Goal: Task Accomplishment & Management: Use online tool/utility

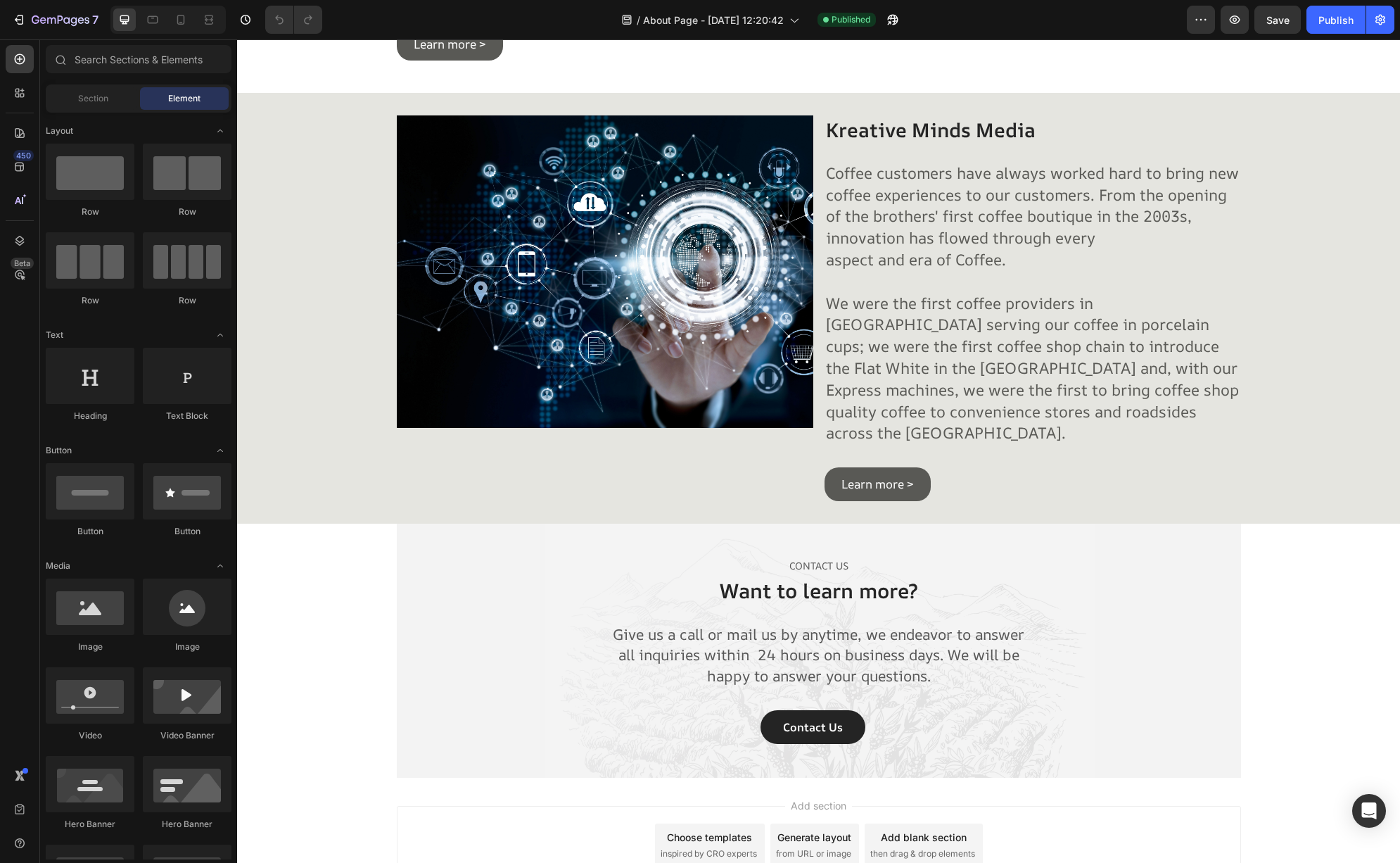
scroll to position [2408, 0]
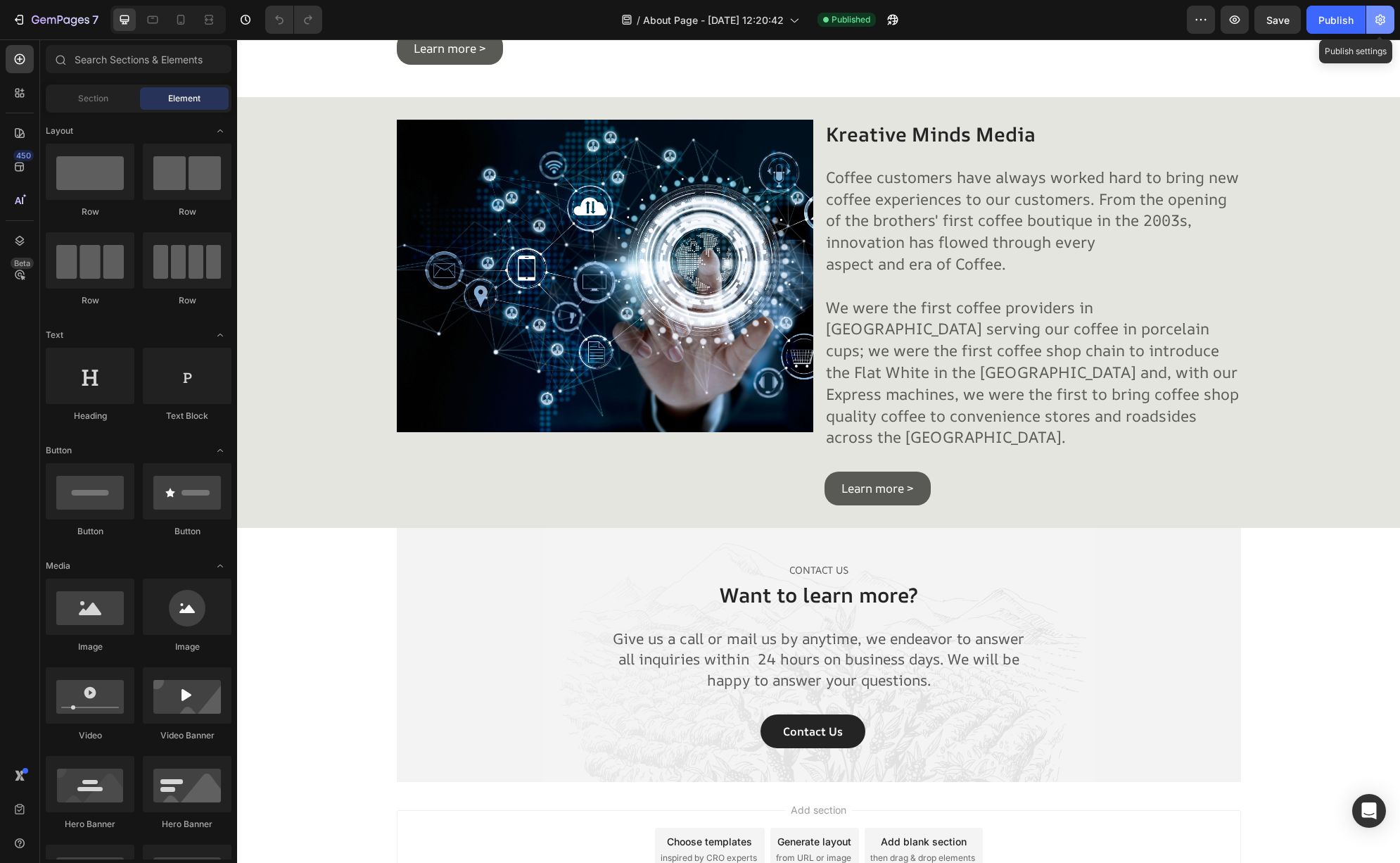
click at [1376, 25] on icon "button" at bounding box center [1380, 20] width 14 height 14
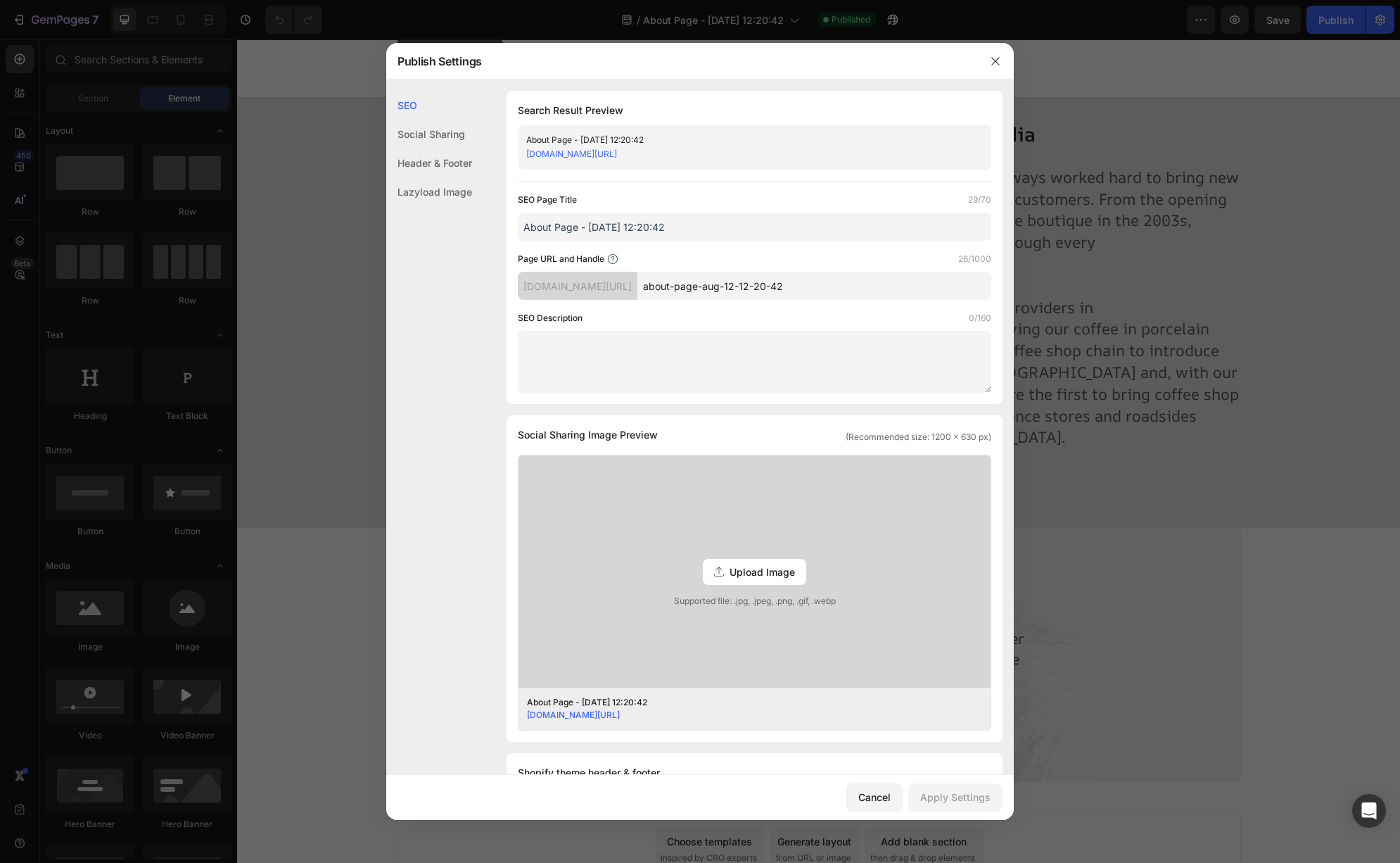
click at [637, 292] on div "pay40y-m7.myshopify.com/pages/" at bounding box center [577, 285] width 120 height 28
click at [866, 284] on input "about-page-aug-12-12-20-42" at bounding box center [814, 285] width 354 height 28
click at [868, 289] on input "about-page-aug-12-12-20-42" at bounding box center [814, 285] width 354 height 28
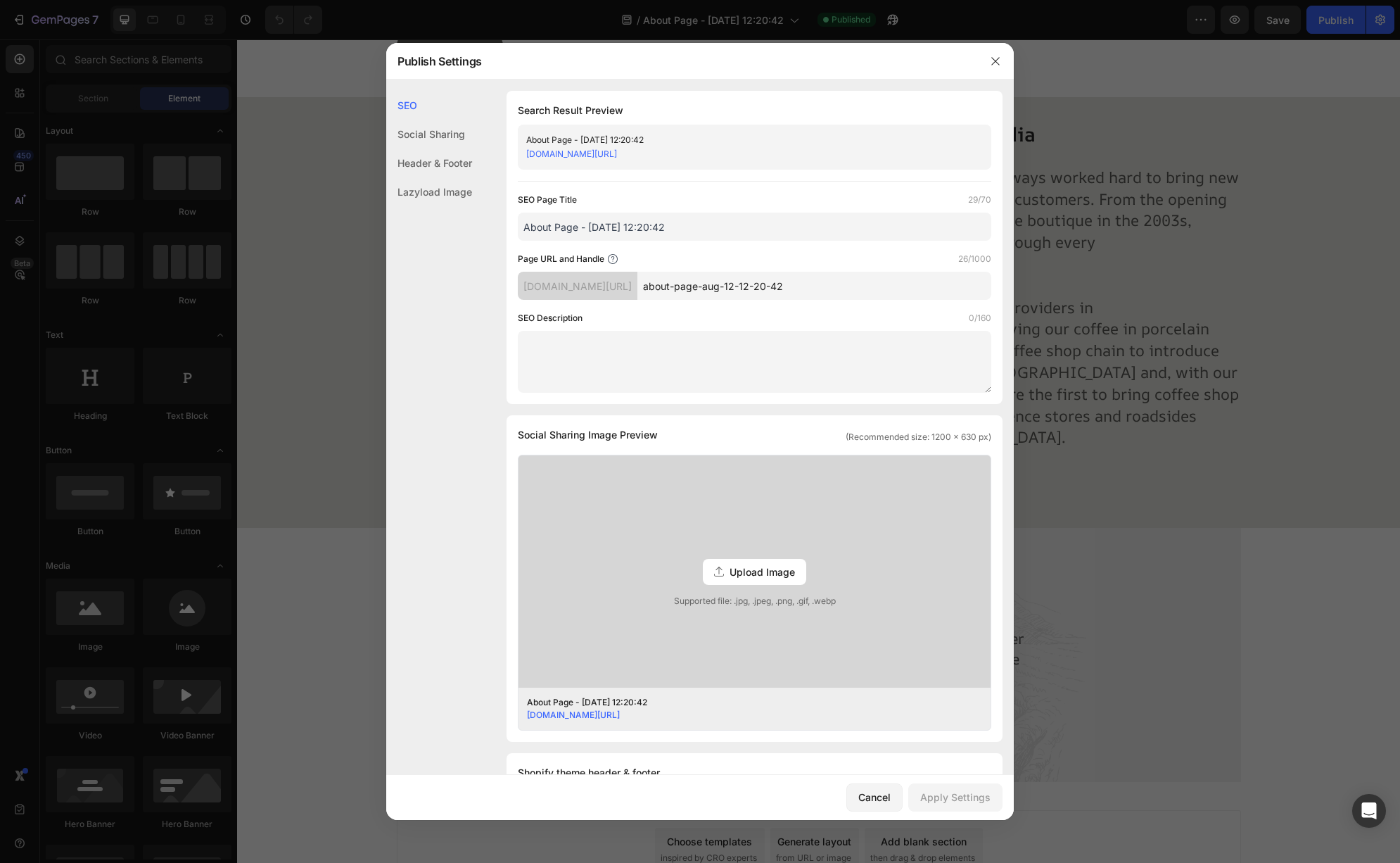
drag, startPoint x: 867, startPoint y: 288, endPoint x: 501, endPoint y: 280, distance: 366.1
click at [487, 280] on div "SEO Search Result Preview About Page - Aug 12, 12:20:42 pay40y-m7.myshopify.com…" at bounding box center [700, 638] width 627 height 1095
click at [633, 314] on div "SEO Description 0/160" at bounding box center [754, 318] width 473 height 14
click at [870, 297] on input "about-page-aug-12-12-20-42" at bounding box center [814, 285] width 354 height 28
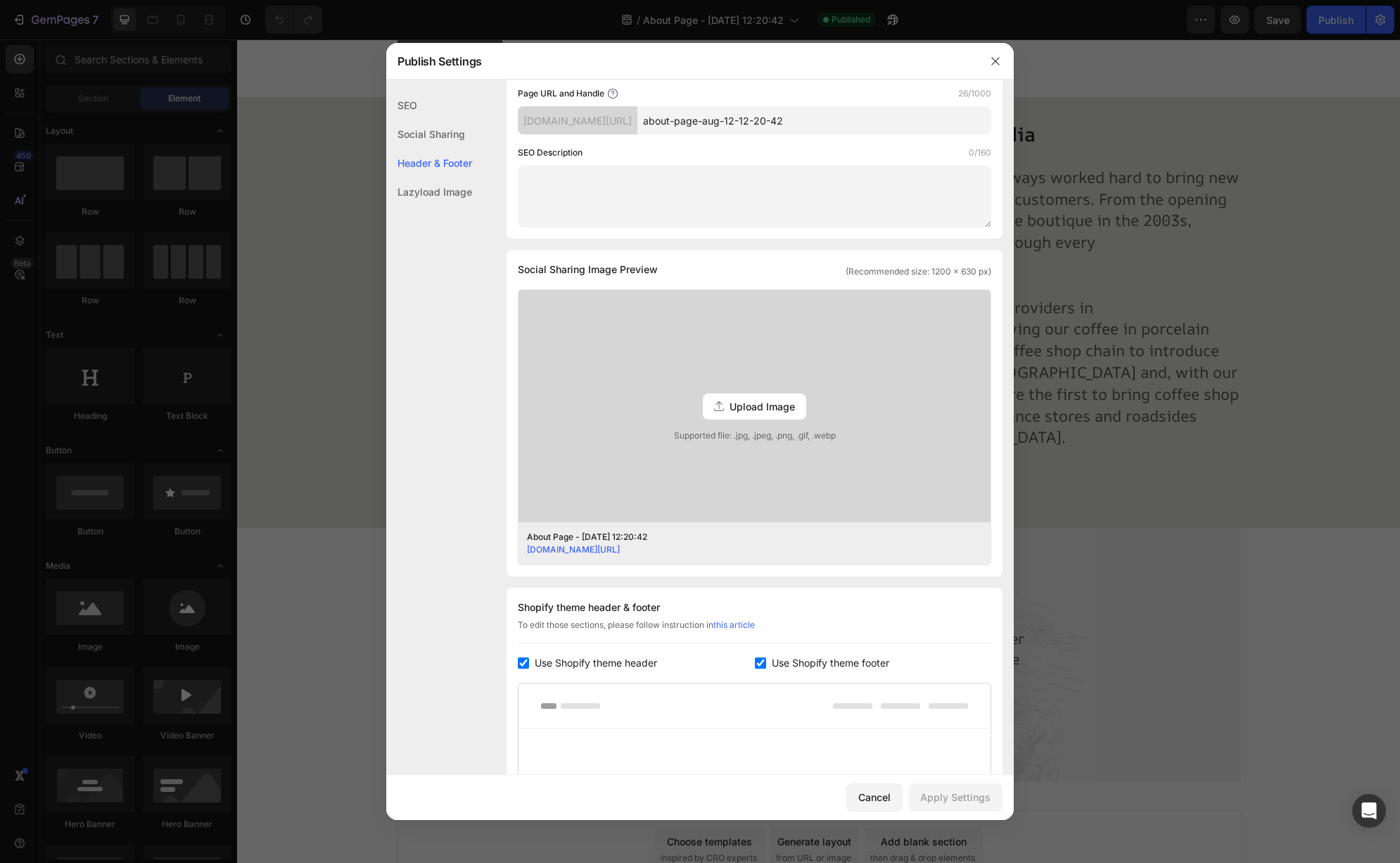
scroll to position [0, 0]
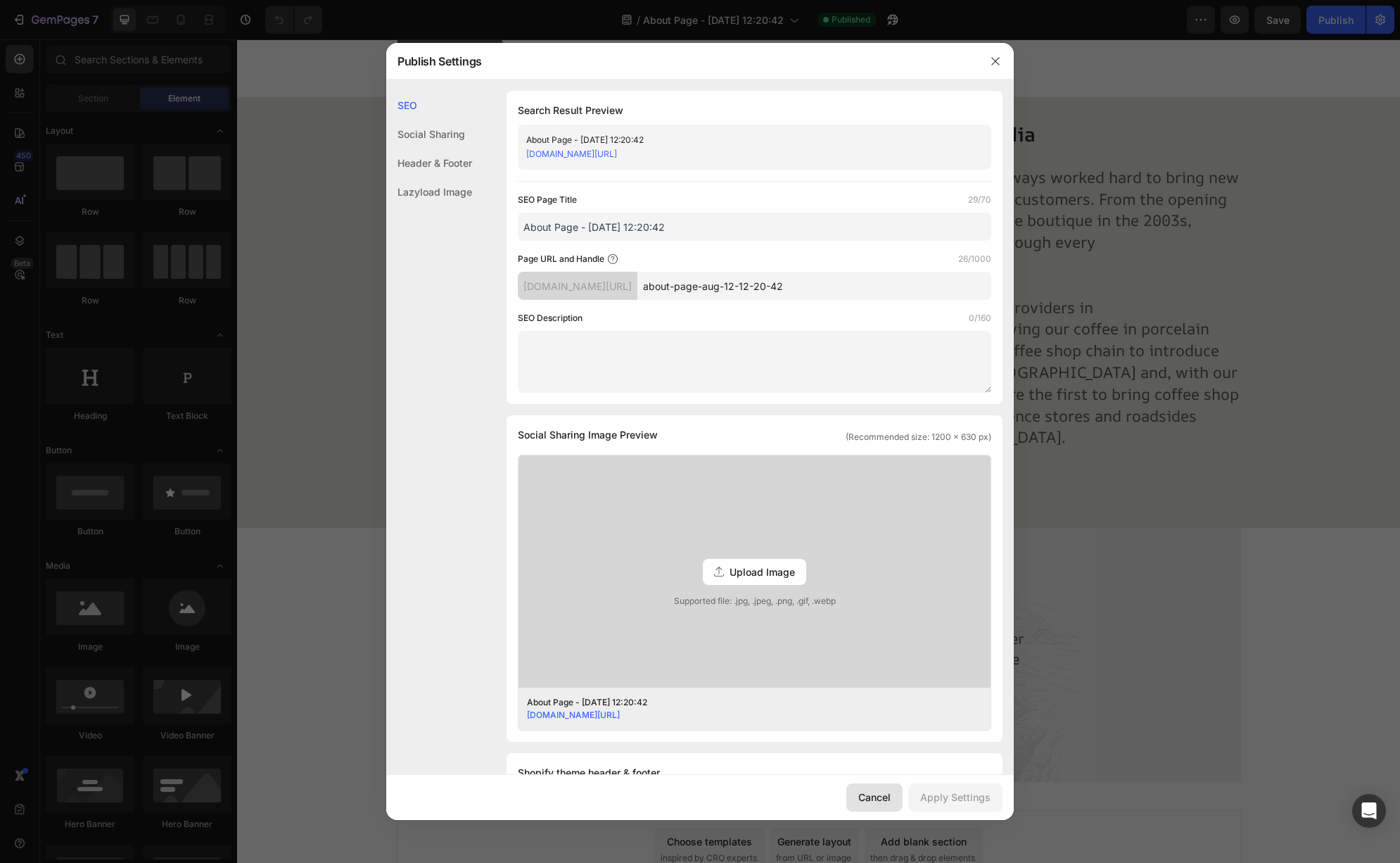
click at [882, 800] on div "Cancel" at bounding box center [874, 797] width 32 height 15
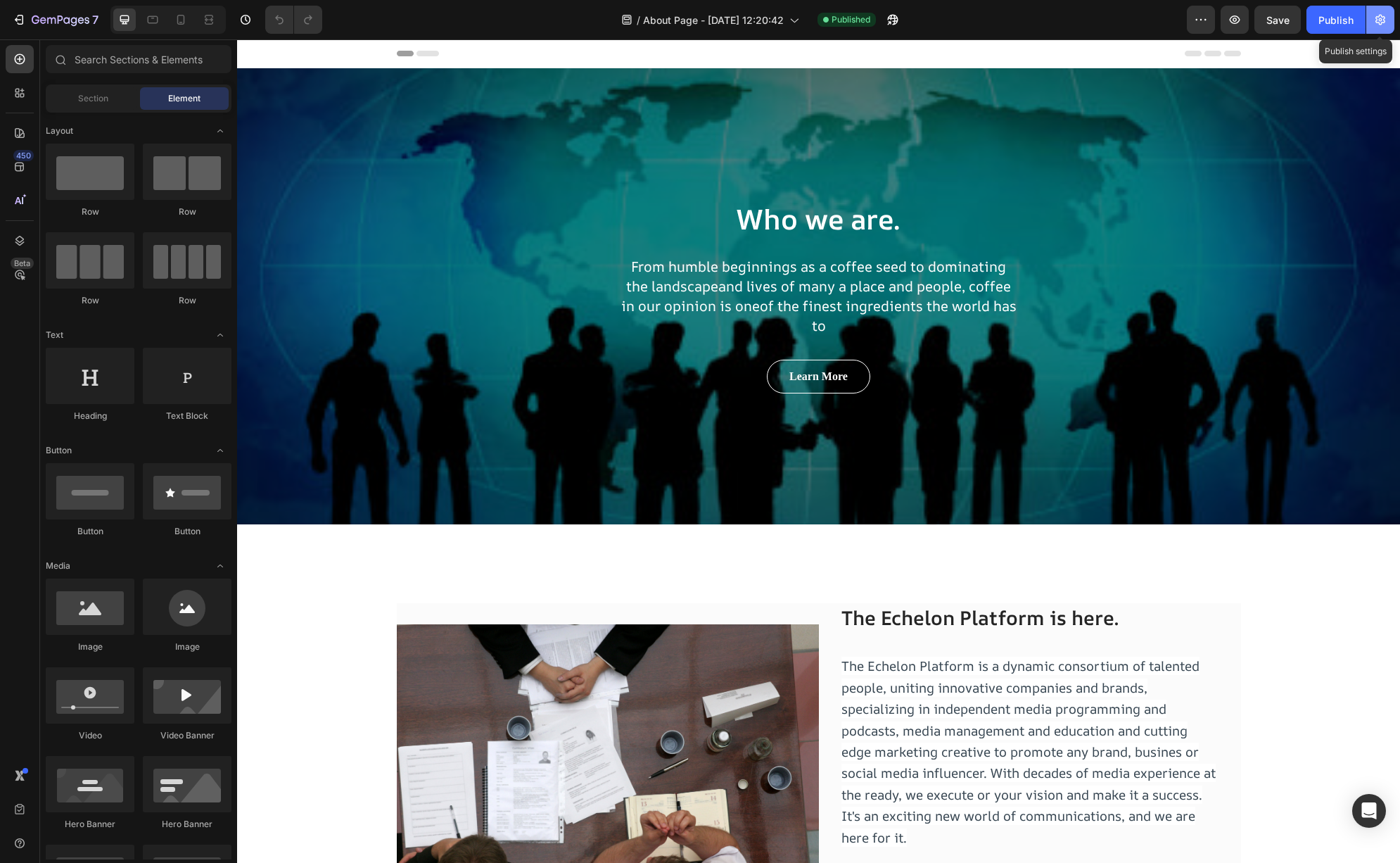
click at [1388, 26] on button "button" at bounding box center [1380, 19] width 28 height 28
click at [1376, 27] on button "button" at bounding box center [1380, 19] width 28 height 28
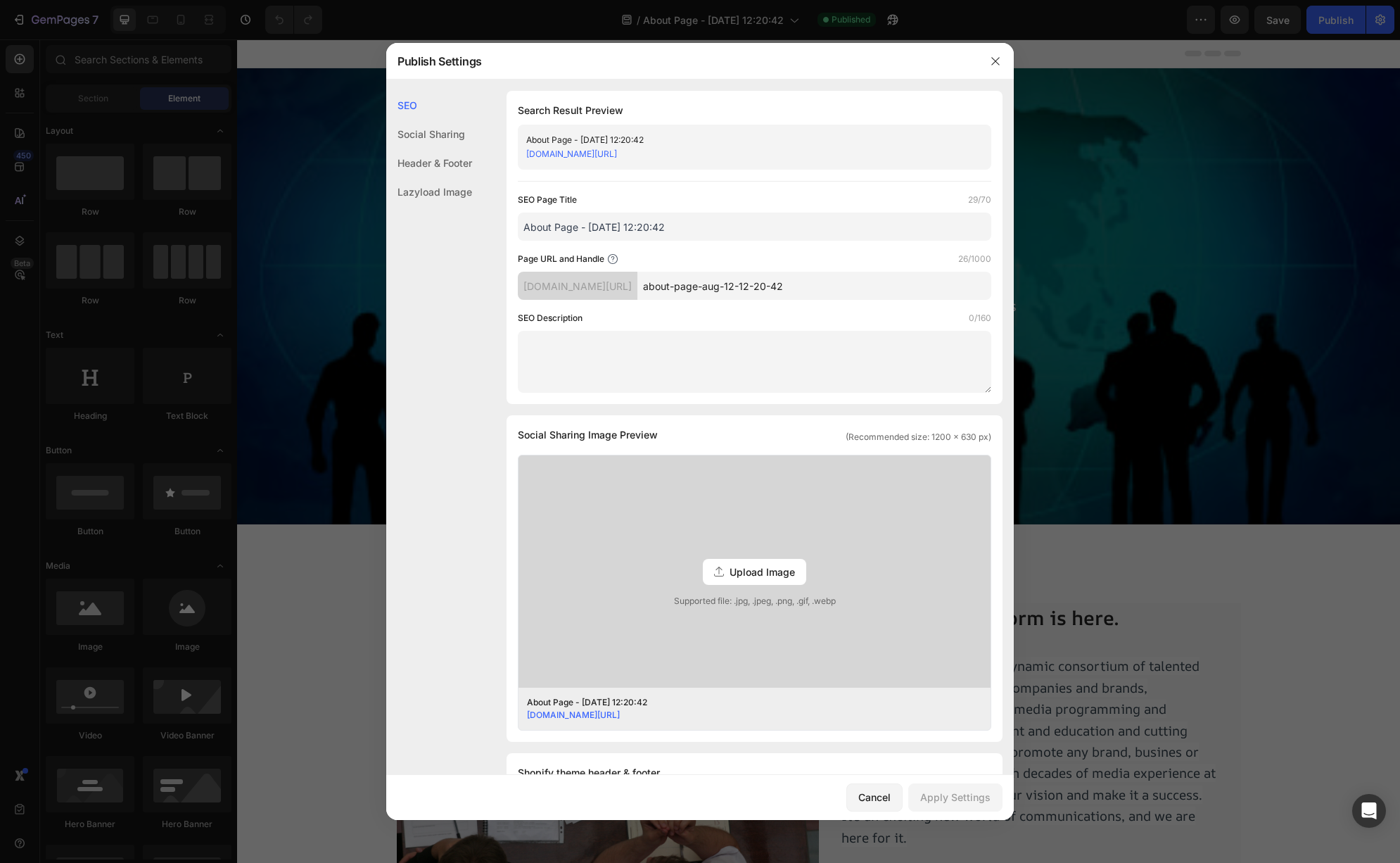
click at [637, 297] on div "[DOMAIN_NAME][URL]" at bounding box center [577, 285] width 120 height 28
click at [637, 288] on div "[DOMAIN_NAME][URL]" at bounding box center [577, 285] width 120 height 28
drag, startPoint x: 868, startPoint y: 282, endPoint x: 729, endPoint y: 281, distance: 139.0
click at [659, 282] on div "[DOMAIN_NAME][URL] about-page-aug-12-12-20-42" at bounding box center [754, 285] width 473 height 28
click at [654, 165] on div "About Page - [DATE] 12:20:42 [DOMAIN_NAME][URL]" at bounding box center [754, 147] width 473 height 45
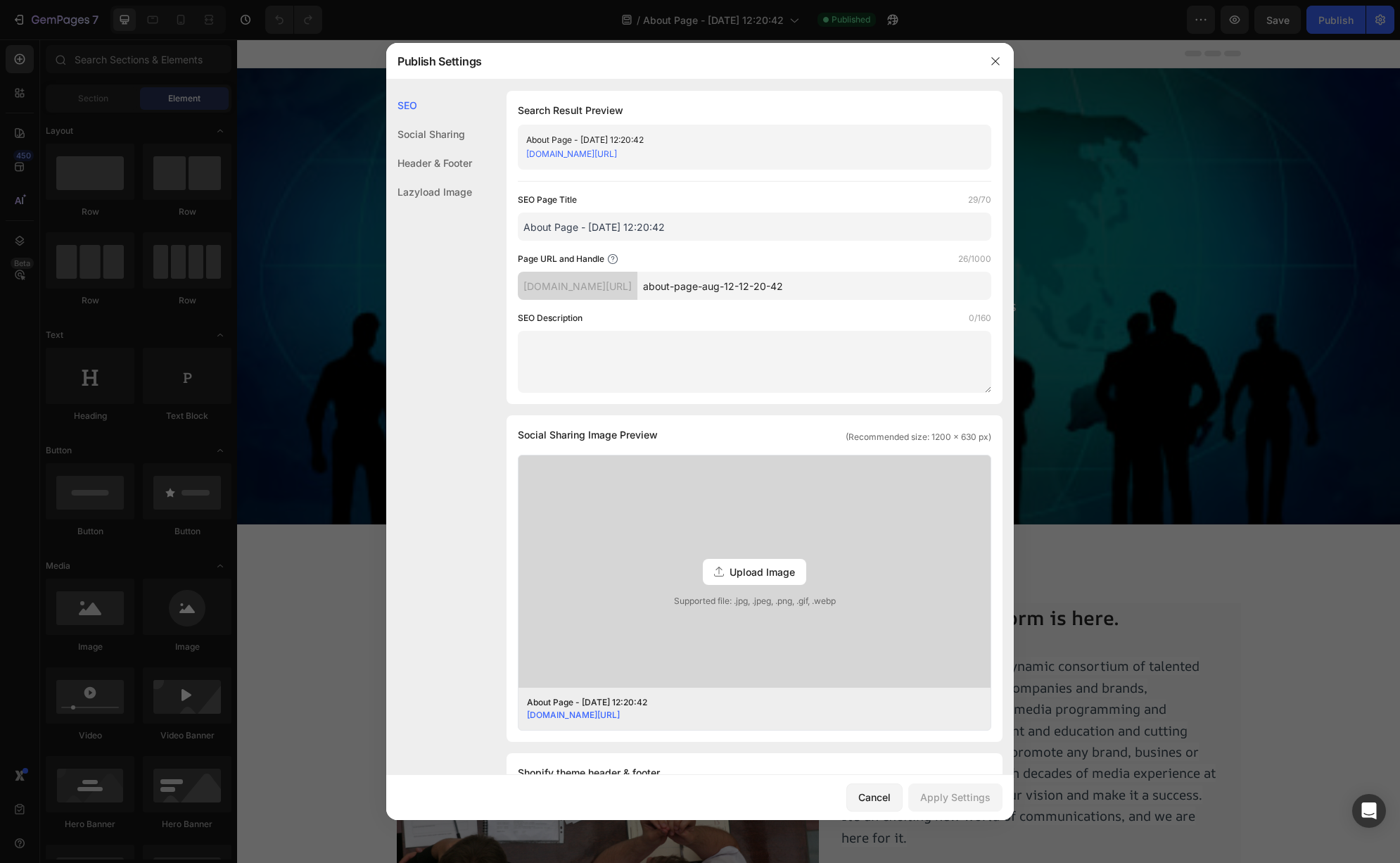
click at [794, 150] on div "[DOMAIN_NAME][URL]" at bounding box center [743, 154] width 433 height 14
click at [617, 155] on link "[DOMAIN_NAME][URL]" at bounding box center [571, 153] width 91 height 11
